Goal: Task Accomplishment & Management: Manage account settings

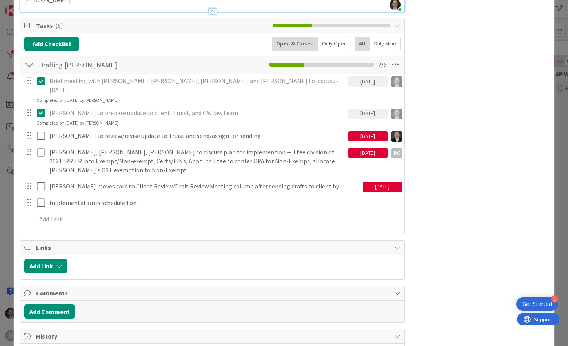
scroll to position [1687, 0]
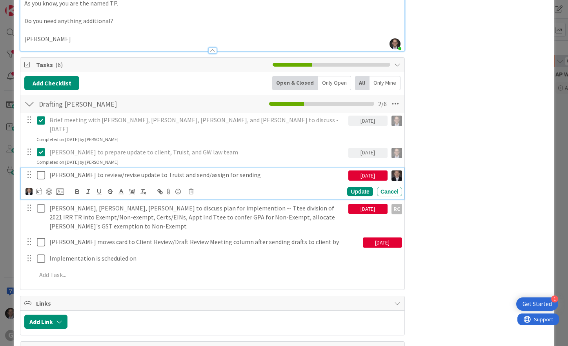
click at [89, 171] on p "[PERSON_NAME] to review/revise update to Truist and send/assign for sending" at bounding box center [197, 175] width 296 height 9
click at [40, 188] on icon at bounding box center [38, 191] width 5 height 6
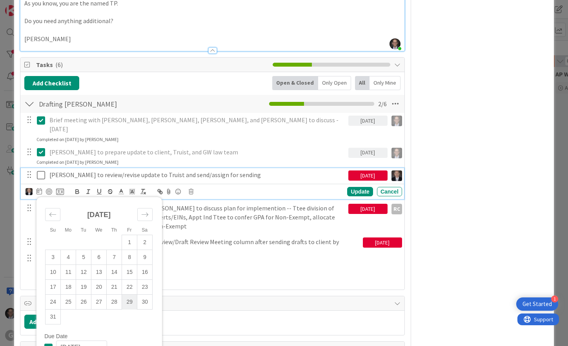
click at [129, 295] on td "29" at bounding box center [129, 302] width 15 height 15
type input "[DATE]"
type textarea "x"
click at [351, 187] on div "Update" at bounding box center [360, 191] width 26 height 9
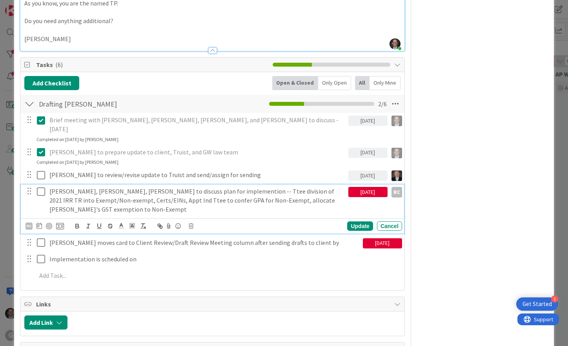
click at [72, 187] on p "[PERSON_NAME], [PERSON_NAME], [PERSON_NAME] to discuss plan for implemention --…" at bounding box center [197, 200] width 296 height 27
click at [349, 222] on div "Update" at bounding box center [360, 226] width 26 height 9
type textarea "x"
click at [142, 187] on p "[PERSON_NAME], [PERSON_NAME], [PERSON_NAME] to discuss plan for implemention --…" at bounding box center [197, 200] width 296 height 27
click at [40, 223] on icon at bounding box center [38, 226] width 5 height 6
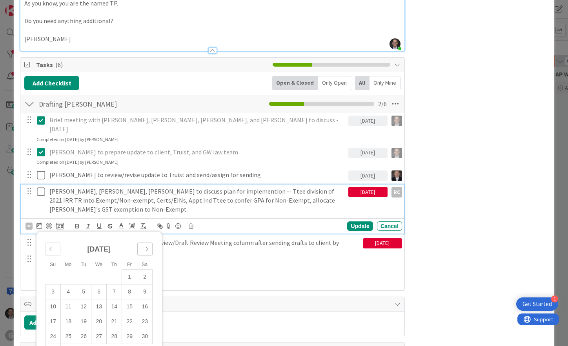
click at [146, 246] on icon "Move forward to switch to the next month." at bounding box center [144, 249] width 7 height 7
click at [98, 270] on td "3" at bounding box center [98, 277] width 15 height 15
type input "[DATE]"
type textarea "x"
click at [357, 222] on div "Update" at bounding box center [360, 226] width 26 height 9
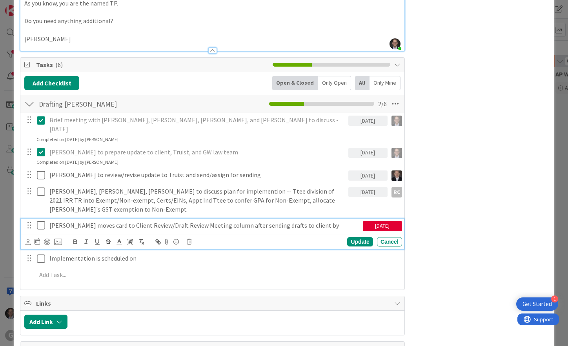
click at [51, 221] on p "[PERSON_NAME] moves card to Client Review/Draft Review Meeting column after sen…" at bounding box center [204, 225] width 310 height 9
click at [27, 239] on icon at bounding box center [28, 242] width 5 height 6
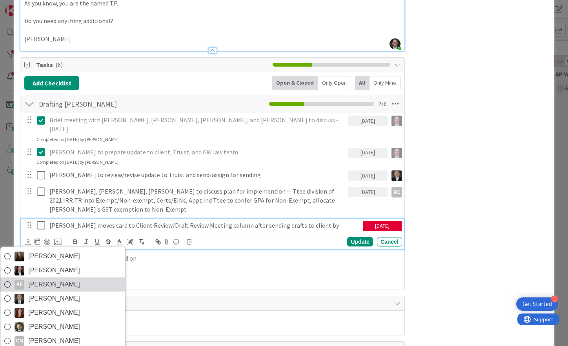
scroll to position [0, 0]
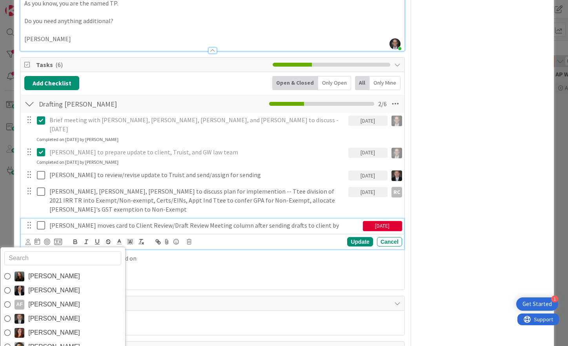
click at [268, 237] on div "[PERSON_NAME] [PERSON_NAME] AF [PERSON_NAME] [PERSON_NAME] [PERSON_NAME] [PERSO…" at bounding box center [214, 242] width 377 height 11
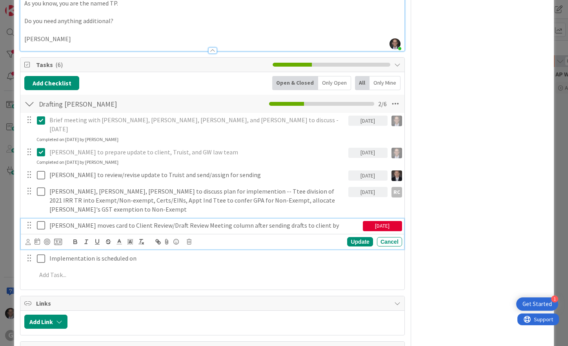
click at [70, 221] on p "[PERSON_NAME] moves card to Client Review/Draft Review Meeting column after sen…" at bounding box center [204, 225] width 310 height 9
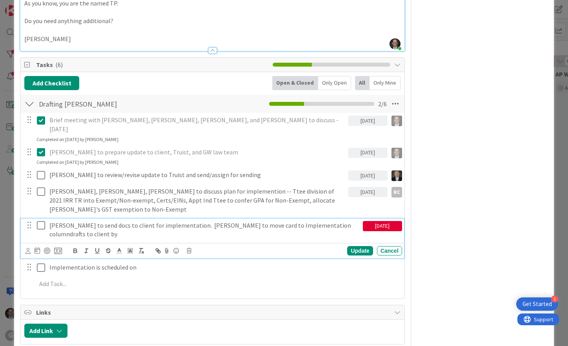
click at [300, 221] on p "[PERSON_NAME] to send docs to client for implementation. [PERSON_NAME] to move …" at bounding box center [204, 230] width 310 height 18
click at [355, 246] on div "Update" at bounding box center [360, 250] width 26 height 9
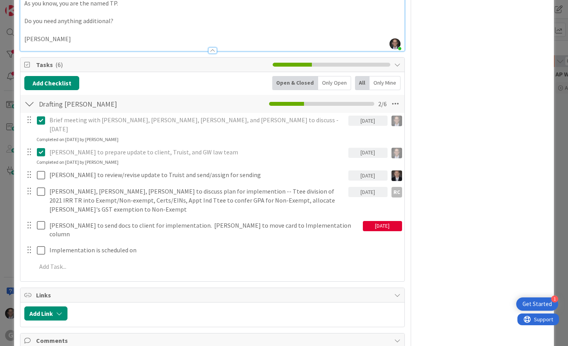
type textarea "x"
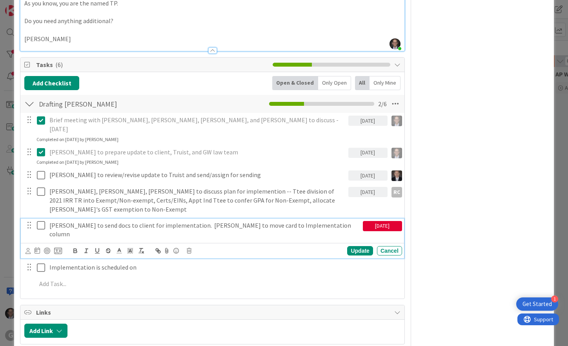
click at [221, 221] on p "[PERSON_NAME] to send docs to client for implementation. [PERSON_NAME] to move …" at bounding box center [204, 230] width 310 height 18
click at [38, 248] on icon at bounding box center [37, 251] width 5 height 6
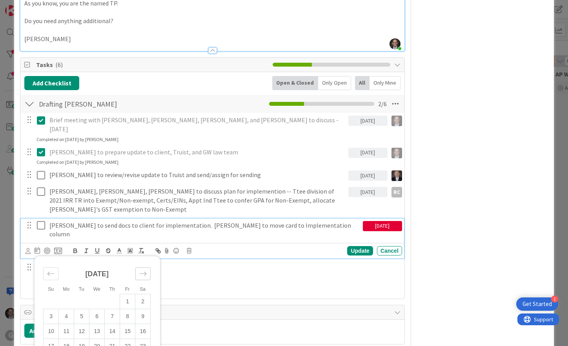
click at [141, 270] on icon "Move forward to switch to the next month." at bounding box center [142, 273] width 7 height 7
type input "[DATE]"
type textarea "x"
click at [350, 246] on div "Update" at bounding box center [360, 250] width 26 height 9
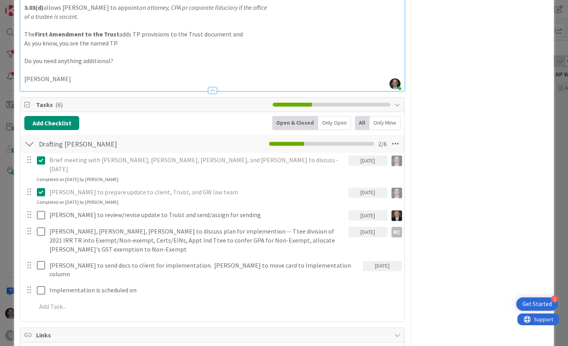
scroll to position [1648, 0]
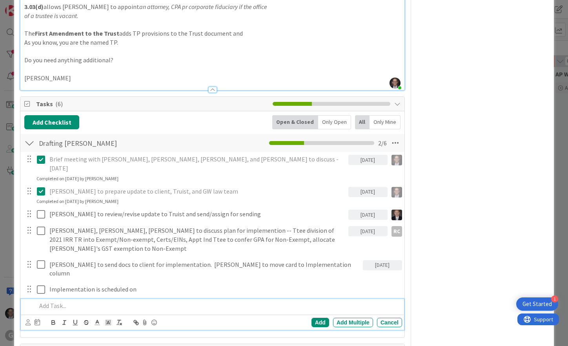
click at [49, 302] on p at bounding box center [217, 306] width 363 height 9
click at [28, 320] on icon at bounding box center [28, 323] width 5 height 6
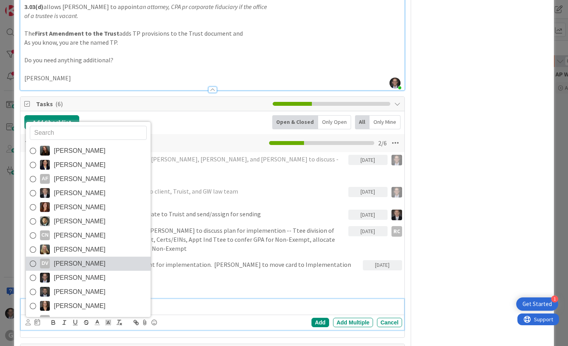
scroll to position [42, 0]
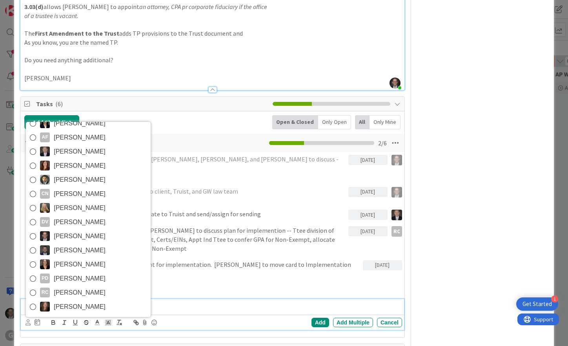
drag, startPoint x: 33, startPoint y: 213, endPoint x: 62, endPoint y: 214, distance: 29.1
click at [33, 287] on icon at bounding box center [33, 293] width 6 height 12
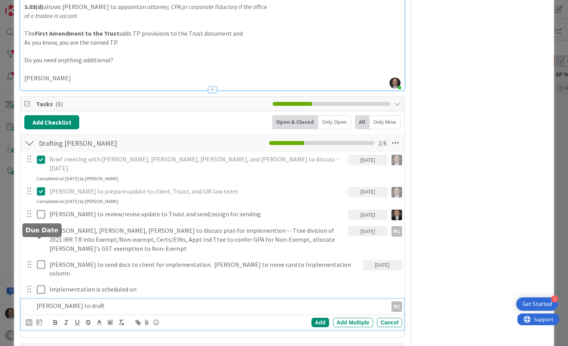
click at [41, 319] on icon at bounding box center [38, 322] width 5 height 6
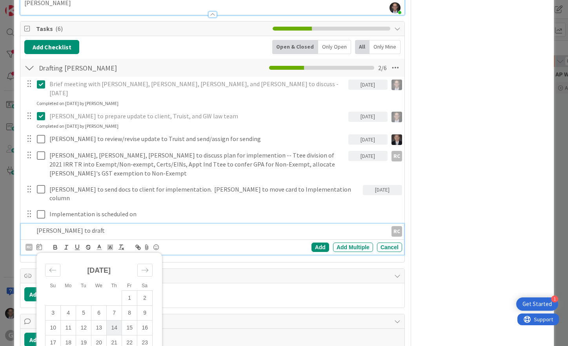
scroll to position [1727, 0]
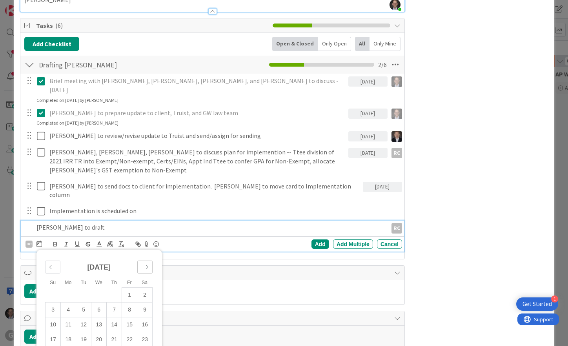
click at [146, 264] on icon "Move forward to switch to the next month." at bounding box center [144, 267] width 7 height 7
click at [98, 317] on td "17" at bounding box center [98, 324] width 15 height 15
click at [315, 240] on div "Add" at bounding box center [321, 244] width 18 height 9
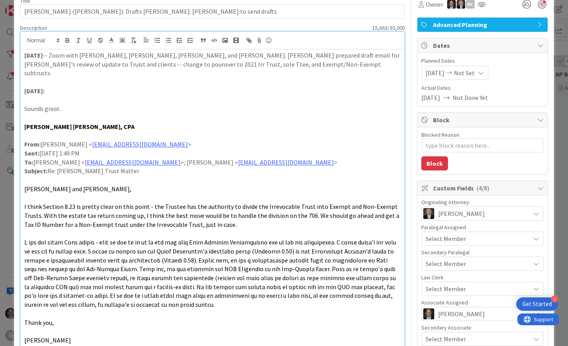
scroll to position [0, 0]
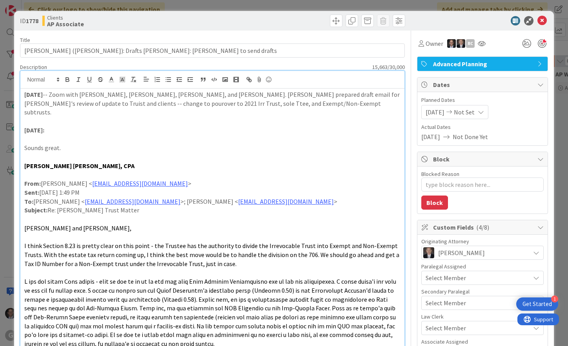
click at [24, 94] on strong "[DATE]" at bounding box center [33, 95] width 18 height 8
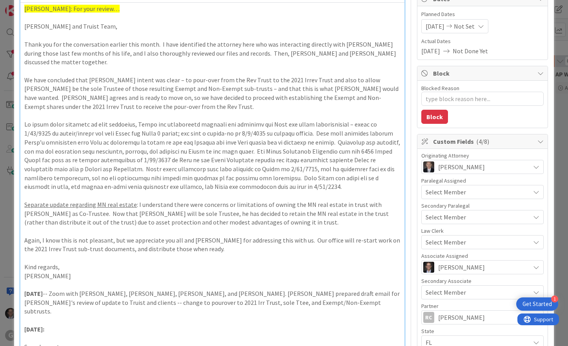
scroll to position [89, 0]
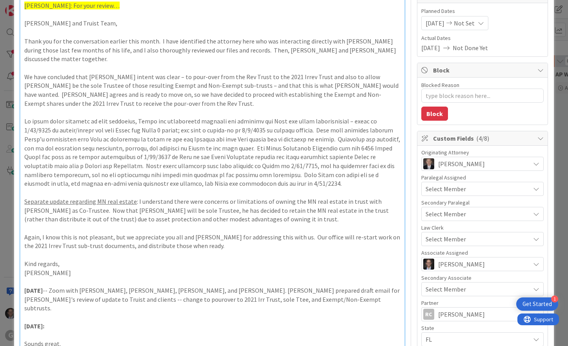
click at [40, 277] on p at bounding box center [212, 281] width 376 height 9
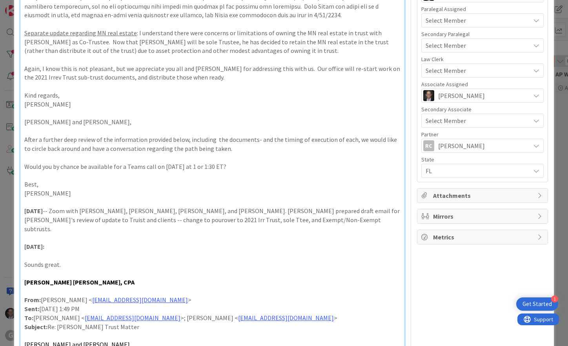
scroll to position [257, 0]
click at [25, 199] on p at bounding box center [212, 203] width 376 height 9
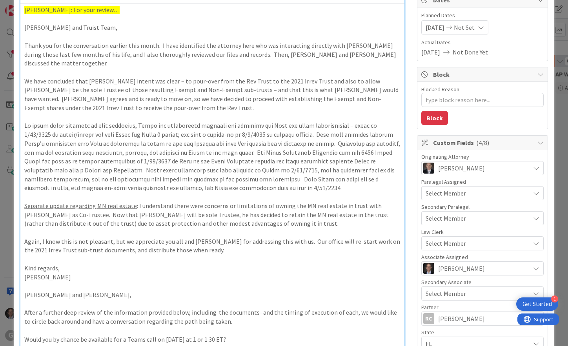
scroll to position [0, 0]
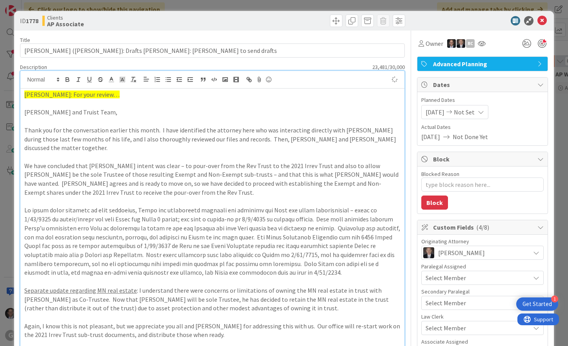
type textarea "x"
click at [24, 93] on span "[PERSON_NAME]: For your review…" at bounding box center [71, 95] width 95 height 8
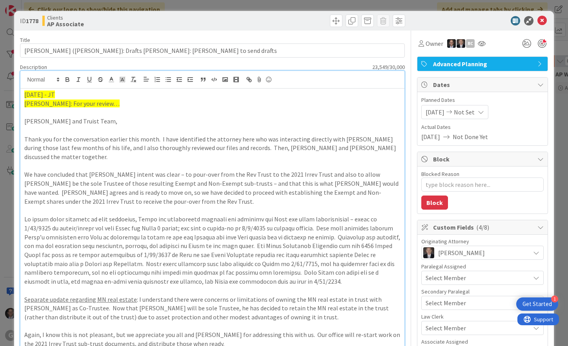
drag, startPoint x: 23, startPoint y: 93, endPoint x: 77, endPoint y: 95, distance: 54.2
click at [67, 77] on icon "button" at bounding box center [67, 79] width 7 height 7
click at [45, 112] on p at bounding box center [212, 112] width 376 height 9
drag, startPoint x: 23, startPoint y: 95, endPoint x: 96, endPoint y: 94, distance: 73.4
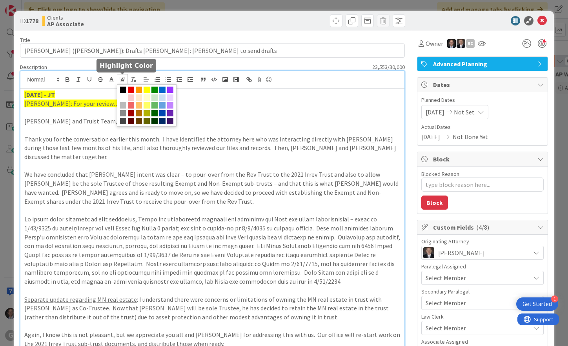
click at [123, 79] on polyline at bounding box center [122, 79] width 3 height 3
click at [124, 97] on span at bounding box center [123, 98] width 6 height 6
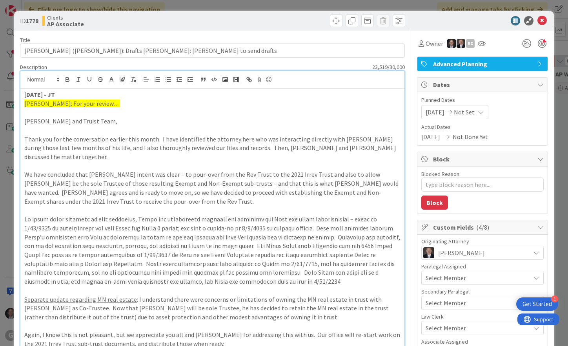
drag, startPoint x: 111, startPoint y: 113, endPoint x: 119, endPoint y: 115, distance: 8.7
click at [111, 113] on p at bounding box center [212, 112] width 376 height 9
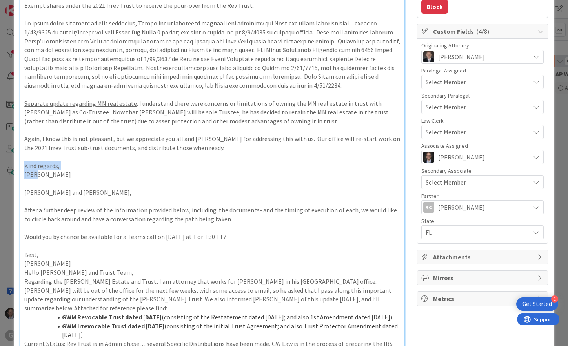
drag, startPoint x: 23, startPoint y: 157, endPoint x: 84, endPoint y: 162, distance: 61.8
drag, startPoint x: 22, startPoint y: 174, endPoint x: 158, endPoint y: 178, distance: 136.2
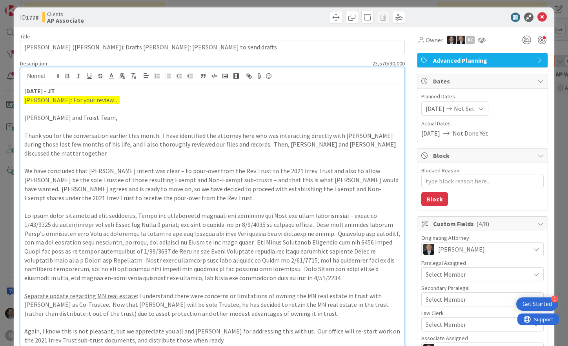
scroll to position [0, 0]
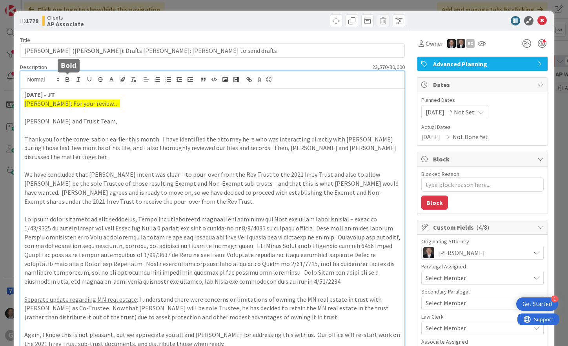
click at [69, 79] on icon "button" at bounding box center [67, 79] width 7 height 7
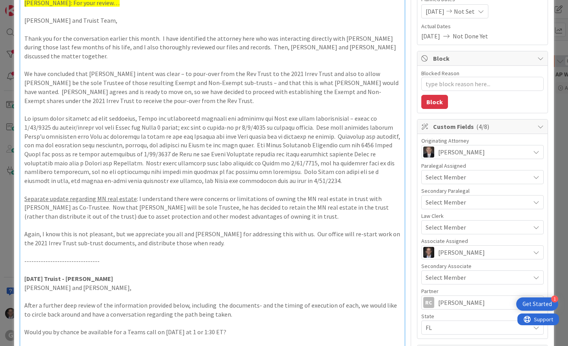
scroll to position [185, 0]
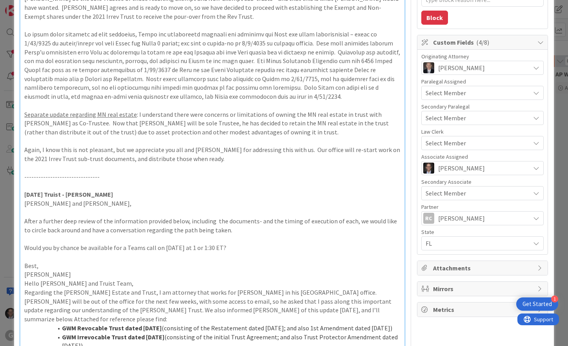
click at [68, 217] on p "After a further deep review of the information provided below, including the do…" at bounding box center [212, 226] width 376 height 18
click at [41, 235] on p at bounding box center [212, 239] width 376 height 9
click at [24, 279] on p "Hello [PERSON_NAME] and Truist Team," at bounding box center [212, 283] width 376 height 9
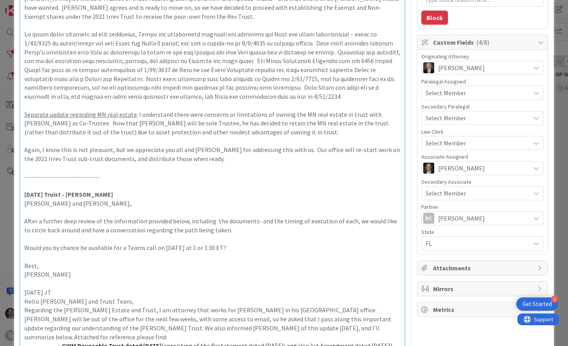
drag, startPoint x: 23, startPoint y: 283, endPoint x: 121, endPoint y: 214, distance: 119.7
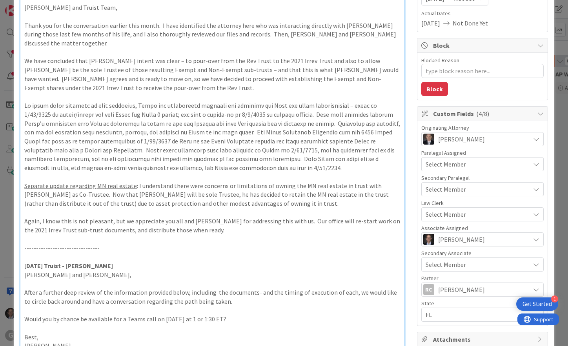
scroll to position [28, 0]
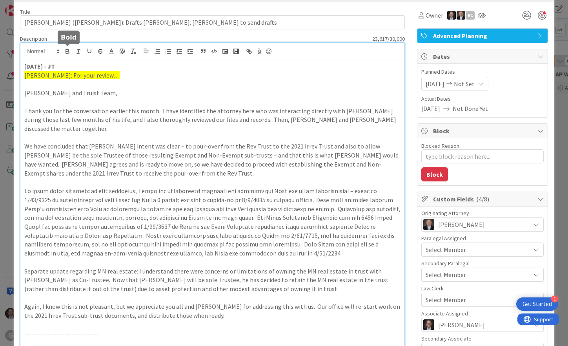
click at [67, 51] on icon "button" at bounding box center [67, 52] width 3 height 2
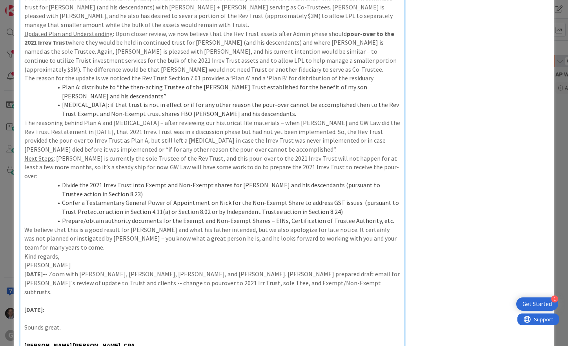
scroll to position [597, 0]
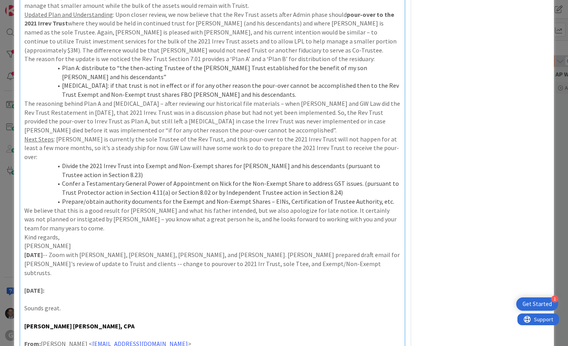
click at [46, 242] on p "[PERSON_NAME]" at bounding box center [212, 246] width 376 height 9
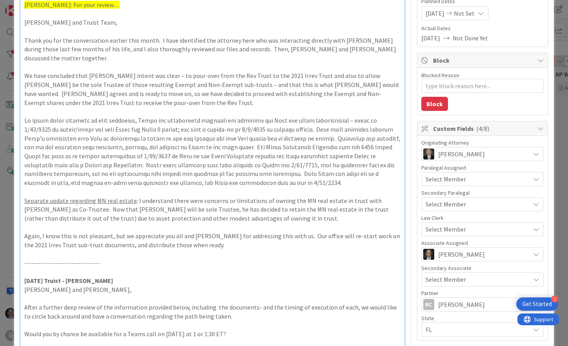
scroll to position [0, 0]
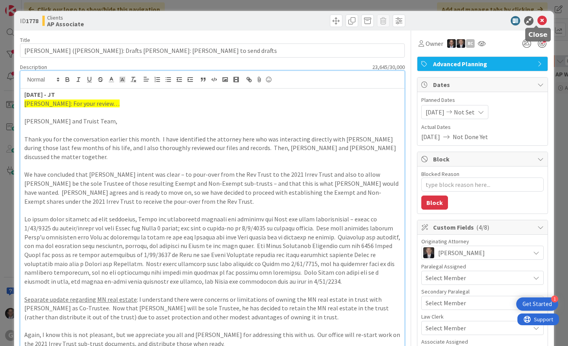
click at [538, 19] on icon at bounding box center [542, 20] width 9 height 9
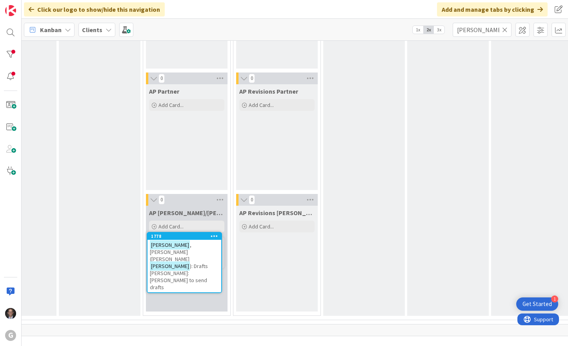
scroll to position [846, 224]
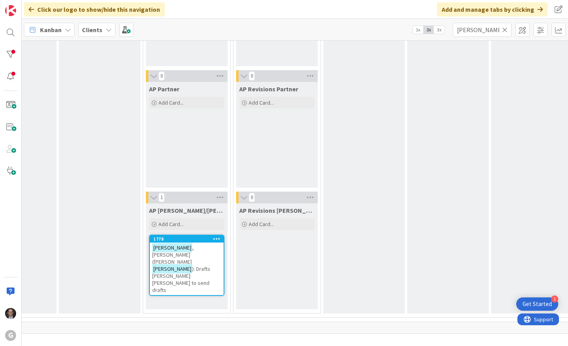
click at [181, 266] on span "): Drafts [PERSON_NAME]: [PERSON_NAME] to send drafts" at bounding box center [181, 280] width 58 height 28
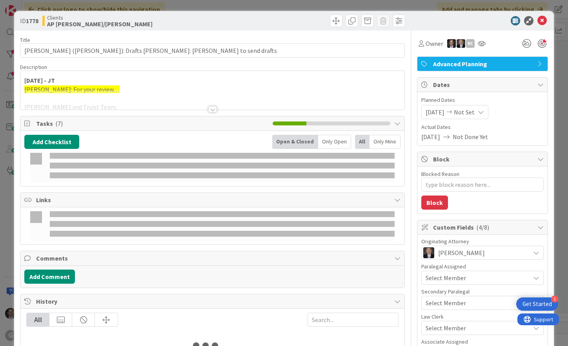
type textarea "x"
